Goal: Task Accomplishment & Management: Manage account settings

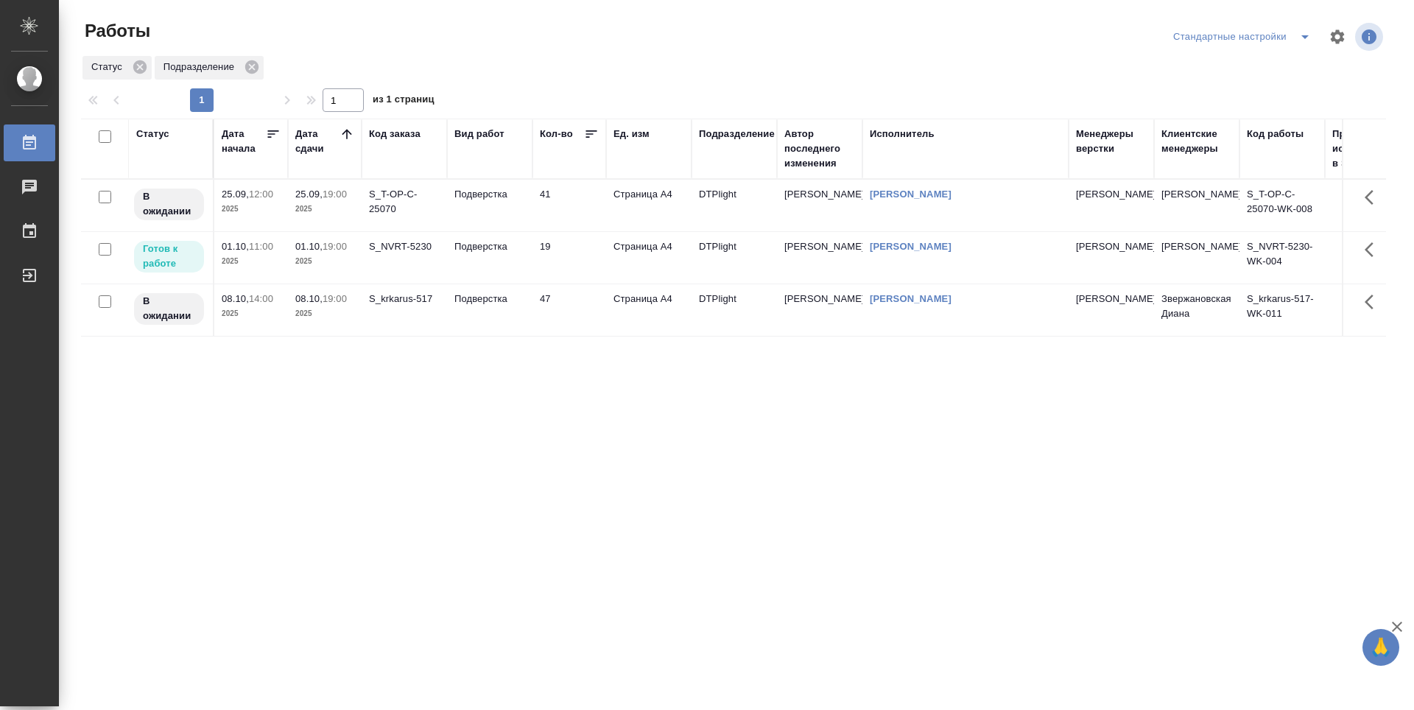
click at [562, 261] on td "19" at bounding box center [570, 258] width 74 height 52
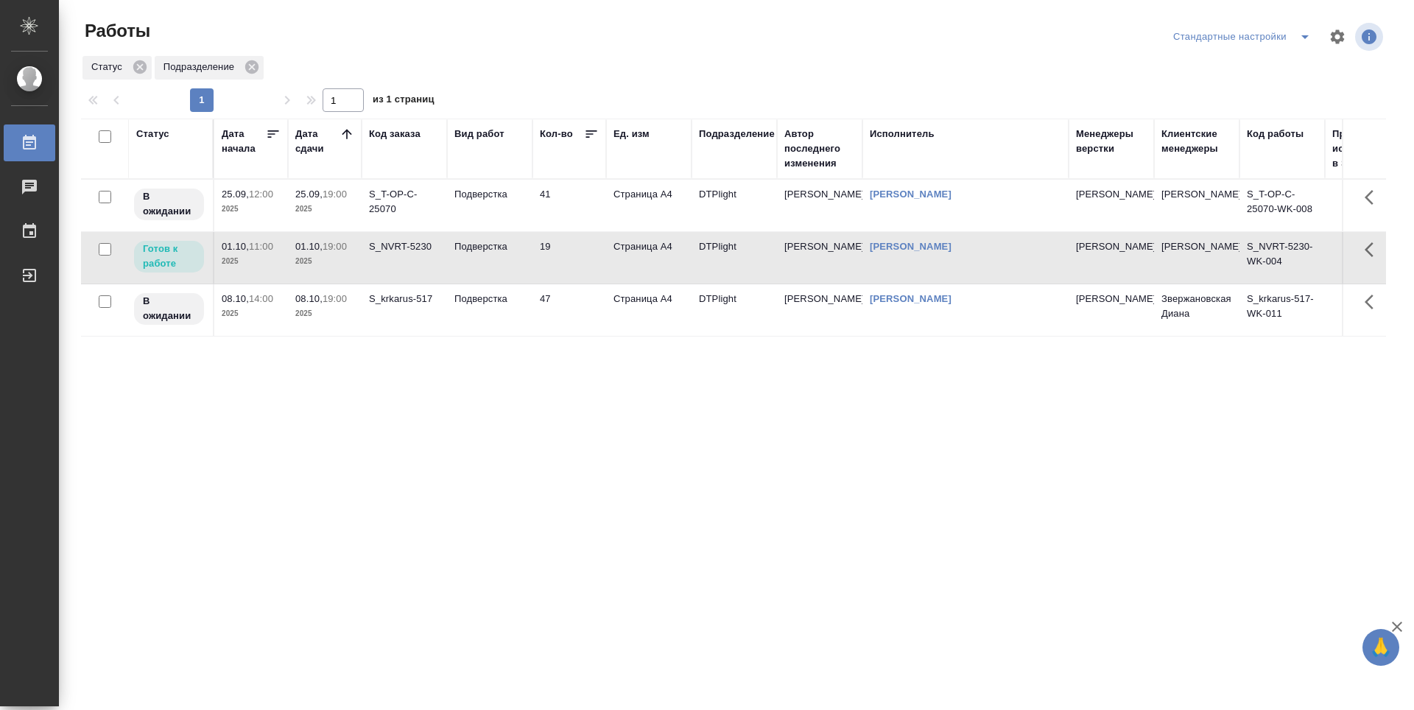
click at [575, 264] on td "19" at bounding box center [570, 258] width 74 height 52
click at [438, 431] on div "Статус Дата начала Дата сдачи Код заказа Вид работ Кол-во Ед. изм Подразделение…" at bounding box center [733, 384] width 1305 height 530
click at [481, 359] on div "Статус Дата начала Дата сдачи Код заказа Вид работ Кол-во Ед. изм Подразделение…" at bounding box center [733, 384] width 1305 height 530
drag, startPoint x: 1045, startPoint y: 542, endPoint x: 1041, endPoint y: 552, distance: 11.2
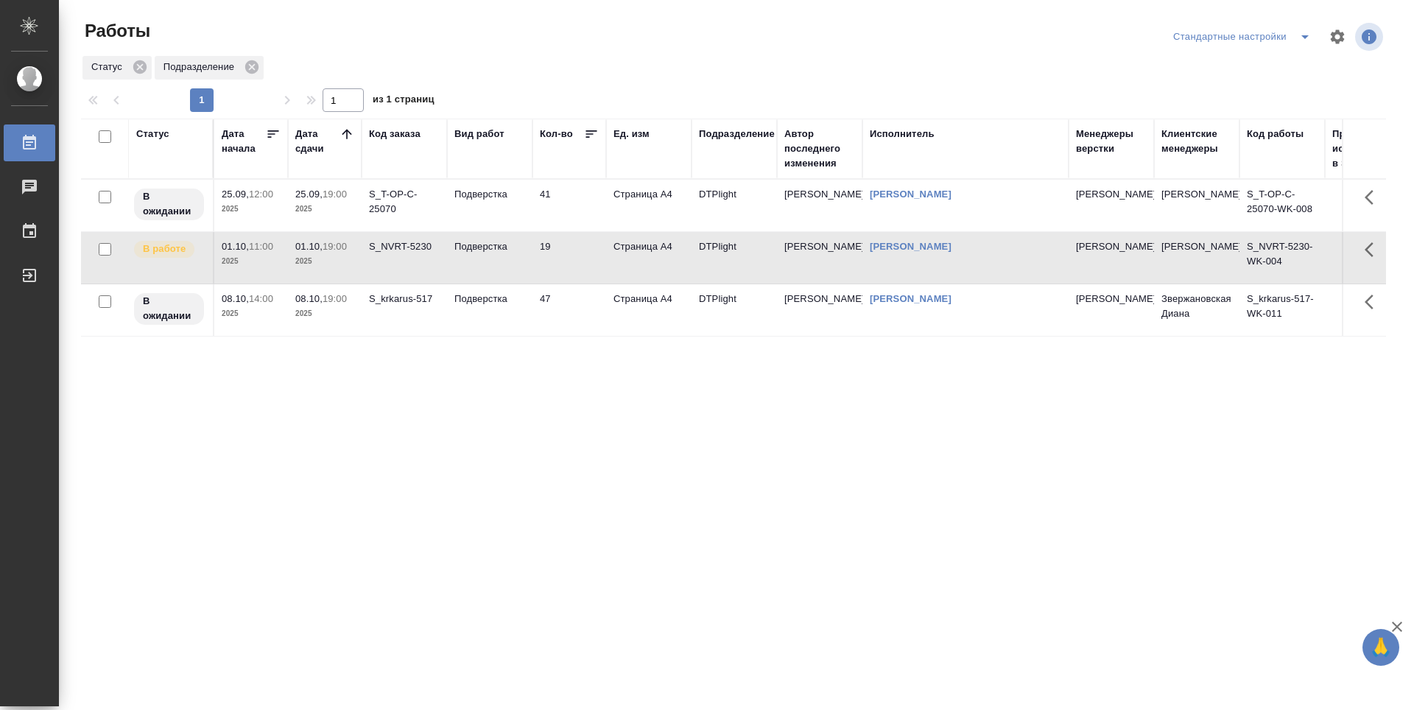
click at [1045, 542] on div "Статус Дата начала Дата сдачи Код заказа Вид работ Кол-во Ед. изм Подразделение…" at bounding box center [733, 384] width 1305 height 530
click at [343, 438] on div "Статус Дата начала Дата сдачи Код заказа Вид работ Кол-во Ед. изм Подразделение…" at bounding box center [733, 384] width 1305 height 530
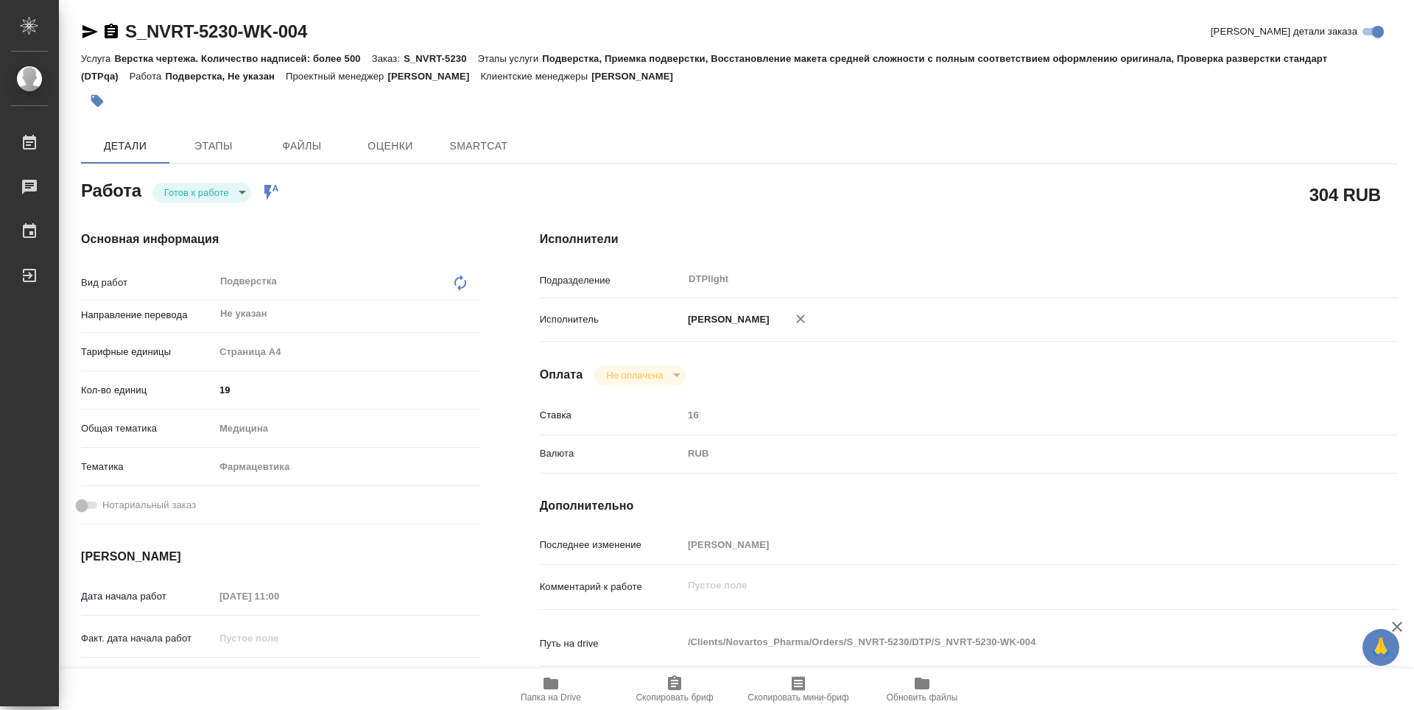
type textarea "x"
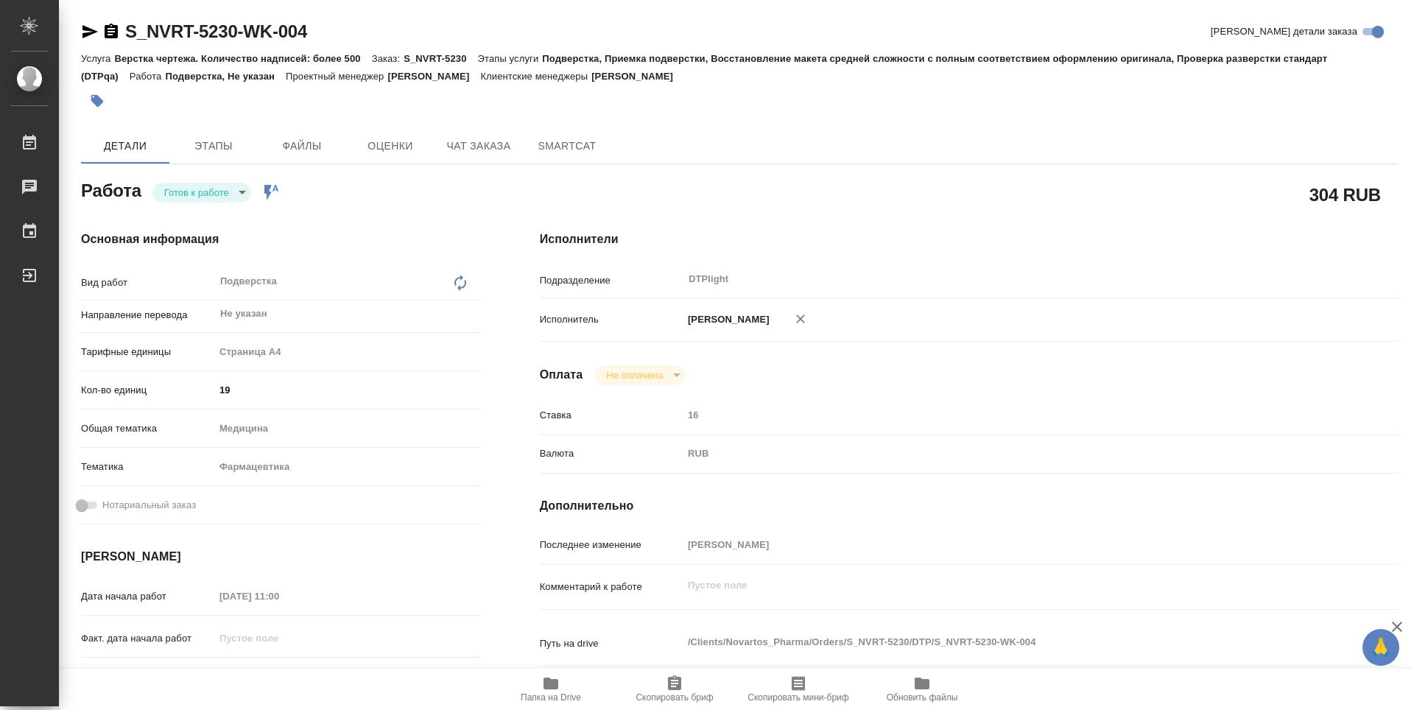
click at [243, 197] on body "🙏 .cls-1 fill:#fff; AWATERA Guselnikov Roman Работы Чаты График Выйти S_NVRT-52…" at bounding box center [707, 355] width 1414 height 710
type textarea "x"
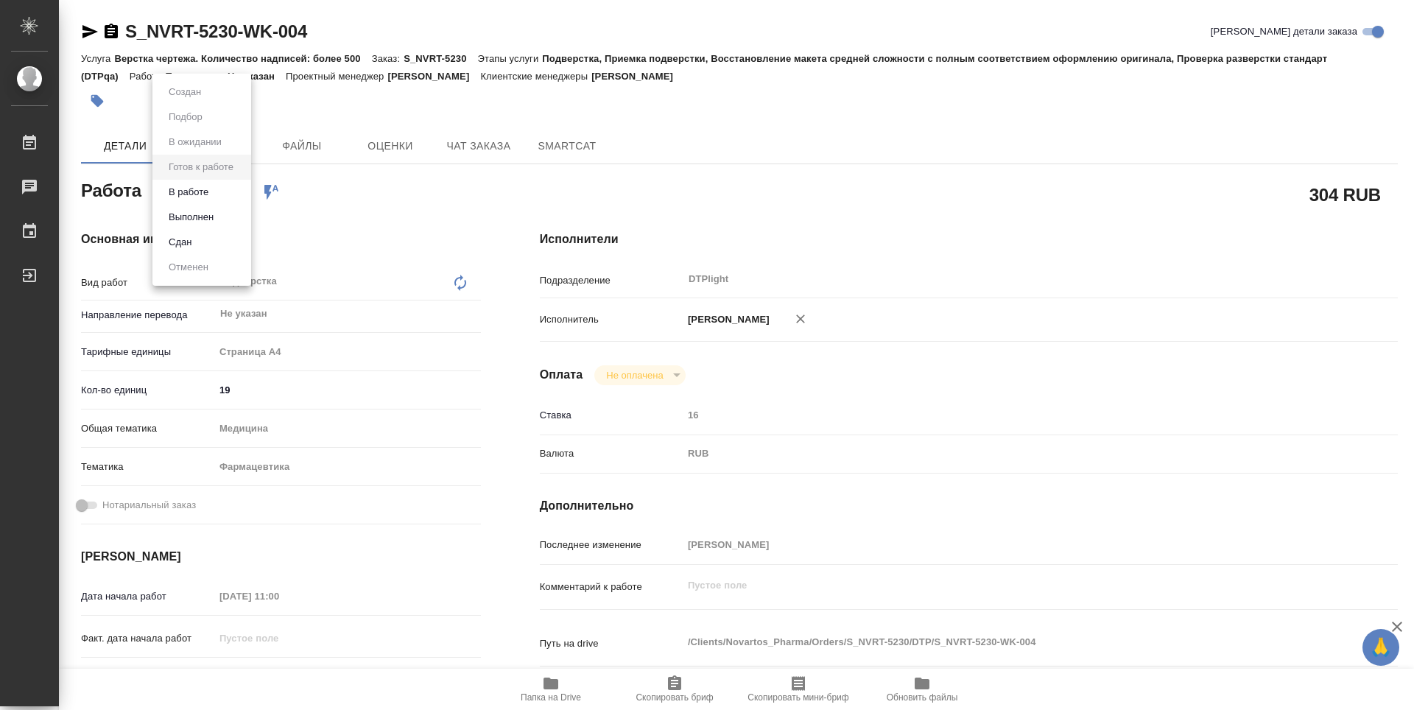
type textarea "x"
click at [207, 194] on button "В работе" at bounding box center [188, 192] width 49 height 16
type textarea "x"
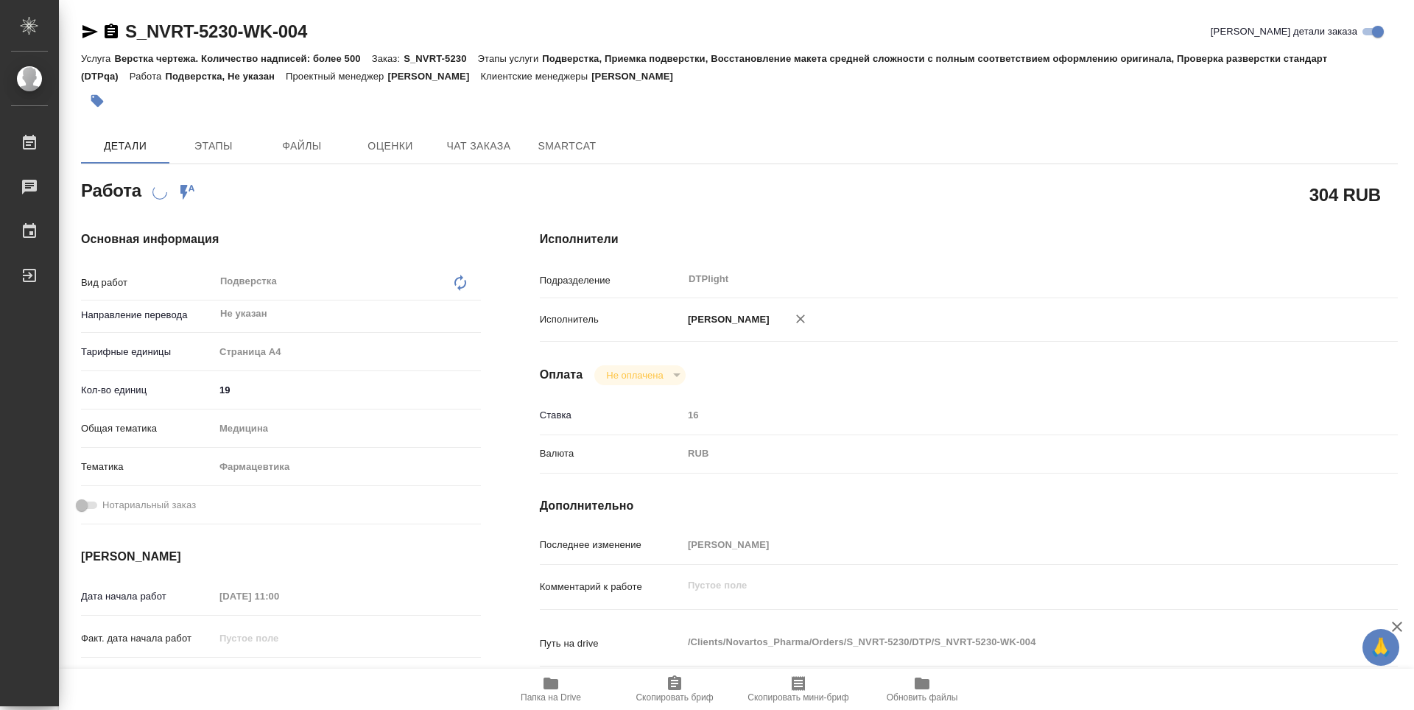
type textarea "x"
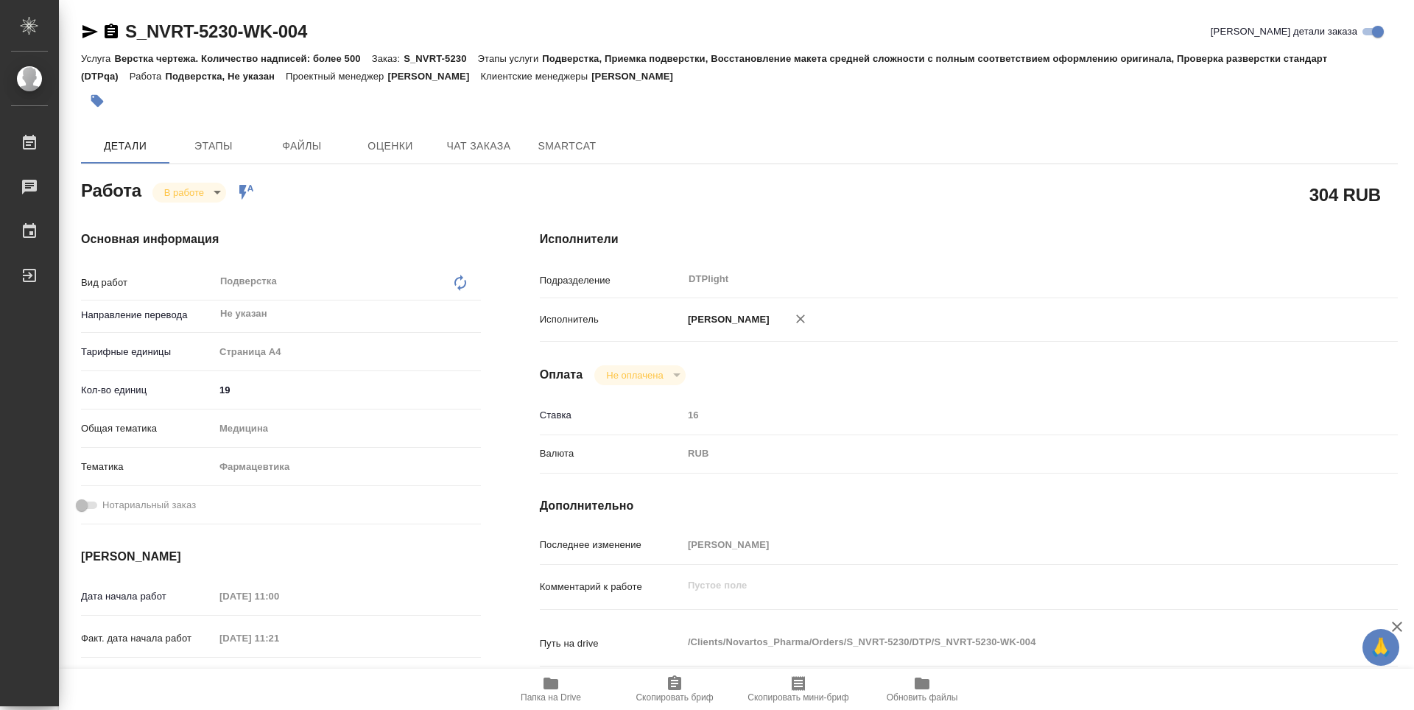
type textarea "x"
click at [546, 700] on span "Папка на Drive" at bounding box center [551, 697] width 60 height 10
click at [113, 30] on icon "button" at bounding box center [111, 31] width 13 height 15
